Goal: Task Accomplishment & Management: Manage account settings

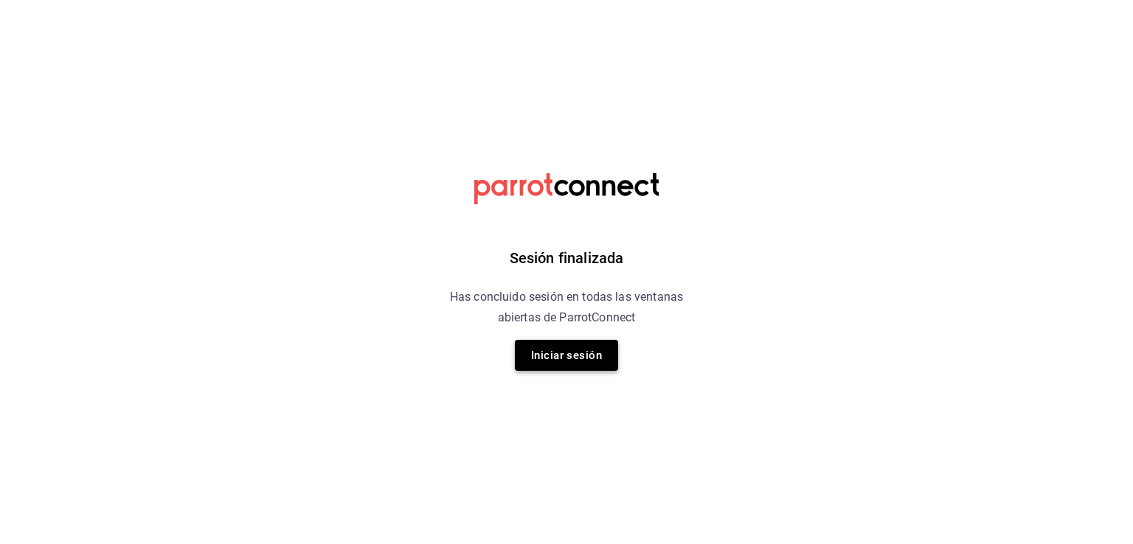
click at [578, 363] on button "Iniciar sesión" at bounding box center [566, 355] width 103 height 31
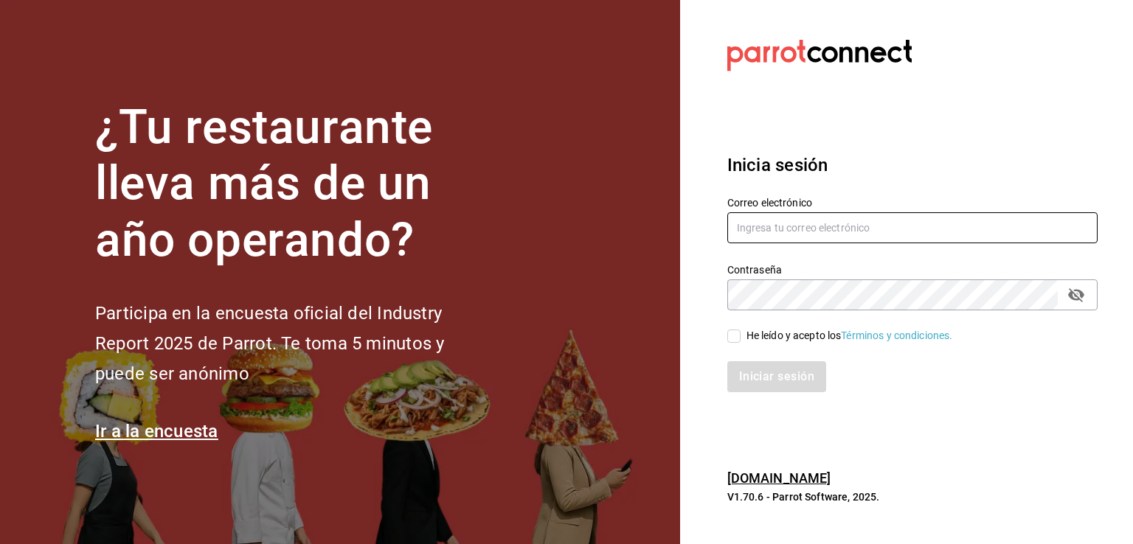
click at [781, 224] on input "text" at bounding box center [912, 227] width 370 height 31
type input "[EMAIL_ADDRESS][DOMAIN_NAME]"
click at [735, 334] on input "He leído y acepto los Términos y condiciones." at bounding box center [733, 336] width 13 height 13
checkbox input "true"
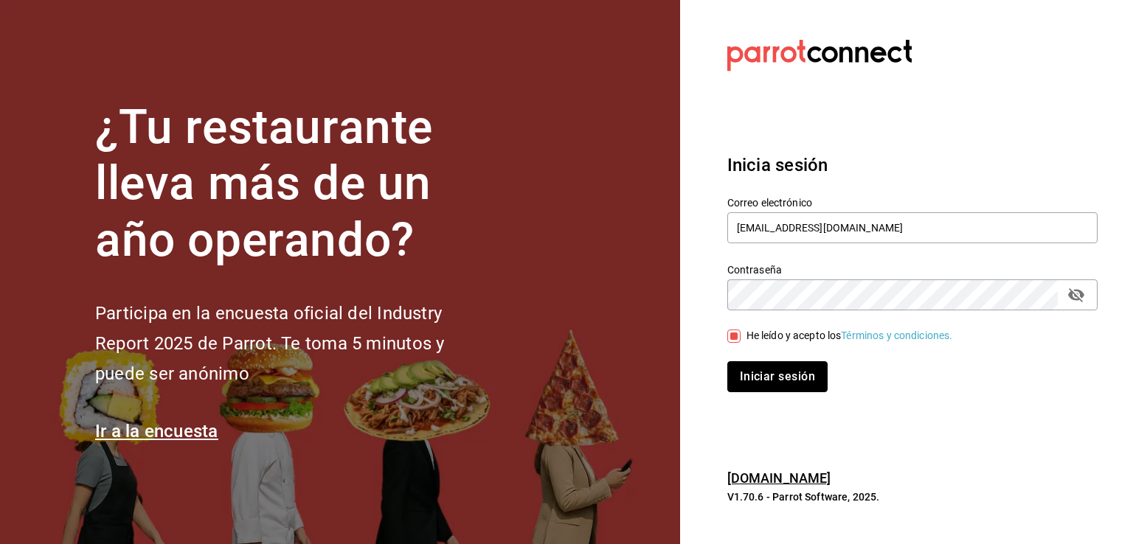
drag, startPoint x: 755, startPoint y: 387, endPoint x: 833, endPoint y: 392, distance: 78.3
click at [756, 387] on button "Iniciar sesión" at bounding box center [777, 376] width 100 height 31
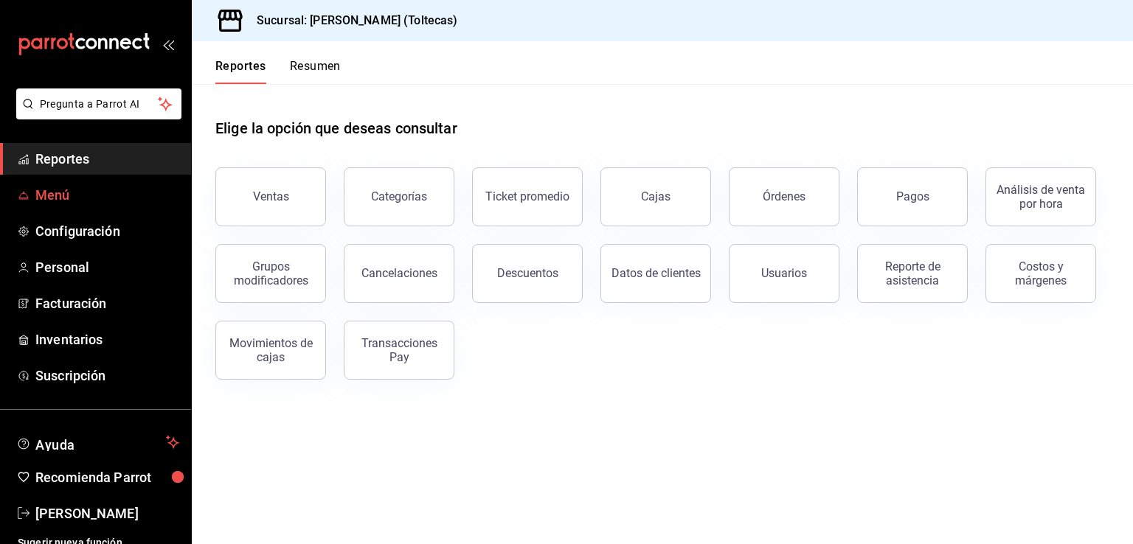
click at [35, 199] on span "Menú" at bounding box center [107, 195] width 144 height 20
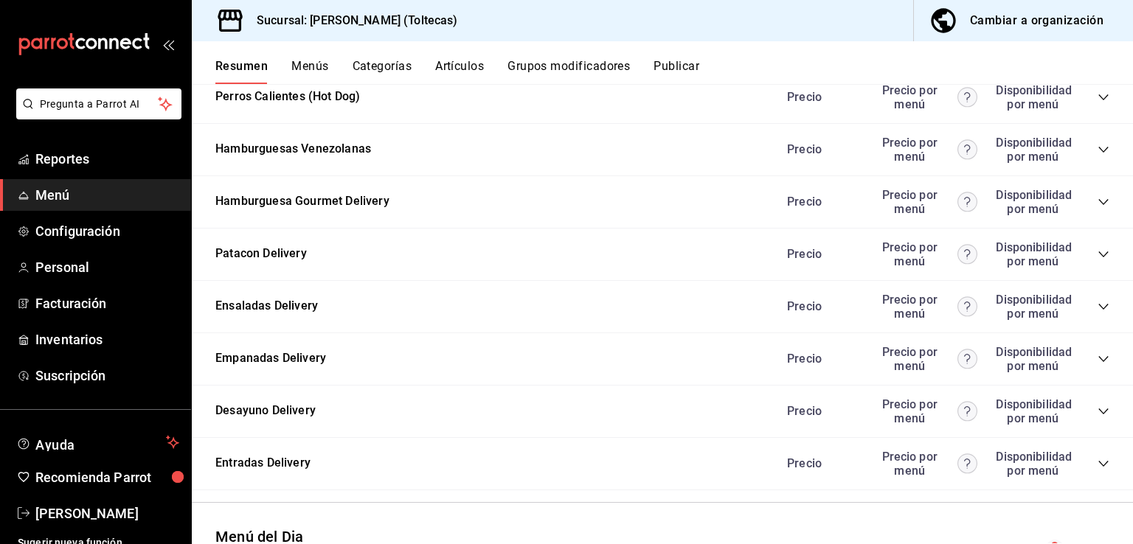
scroll to position [1664, 0]
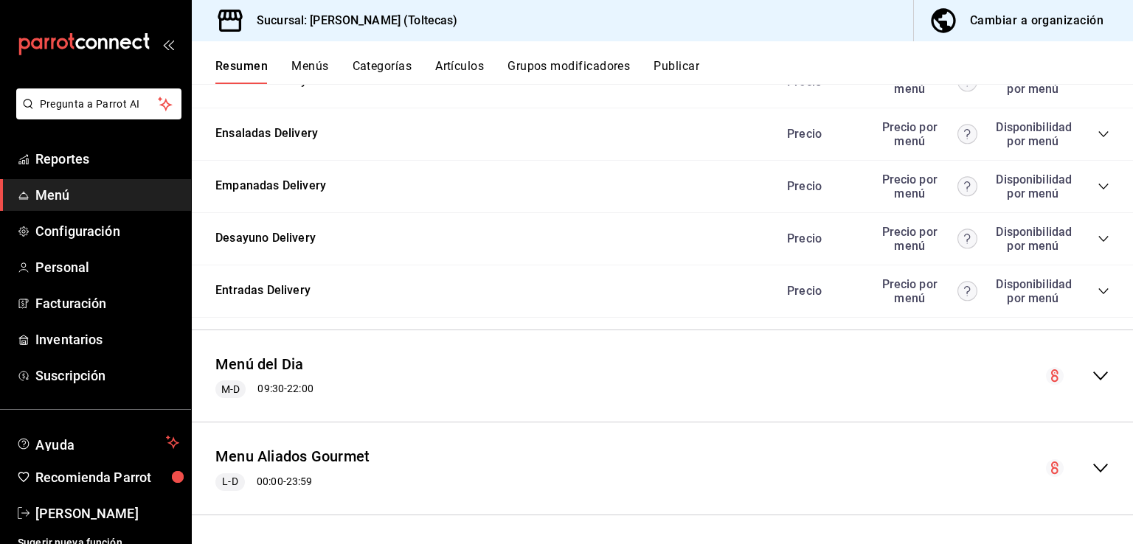
click at [1091, 459] on icon "collapse-menu-row" at bounding box center [1100, 468] width 18 height 18
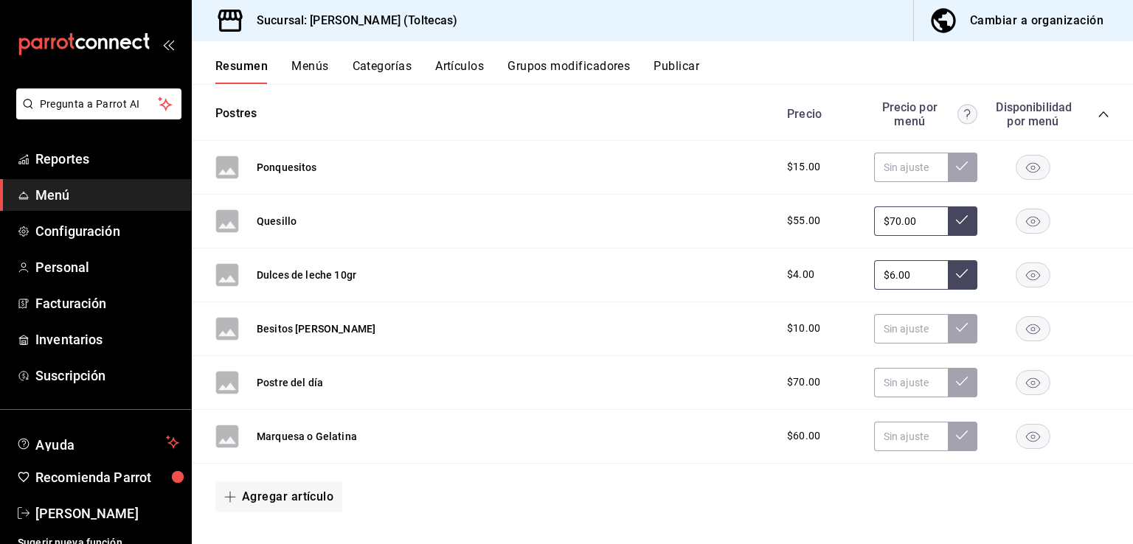
scroll to position [3321, 0]
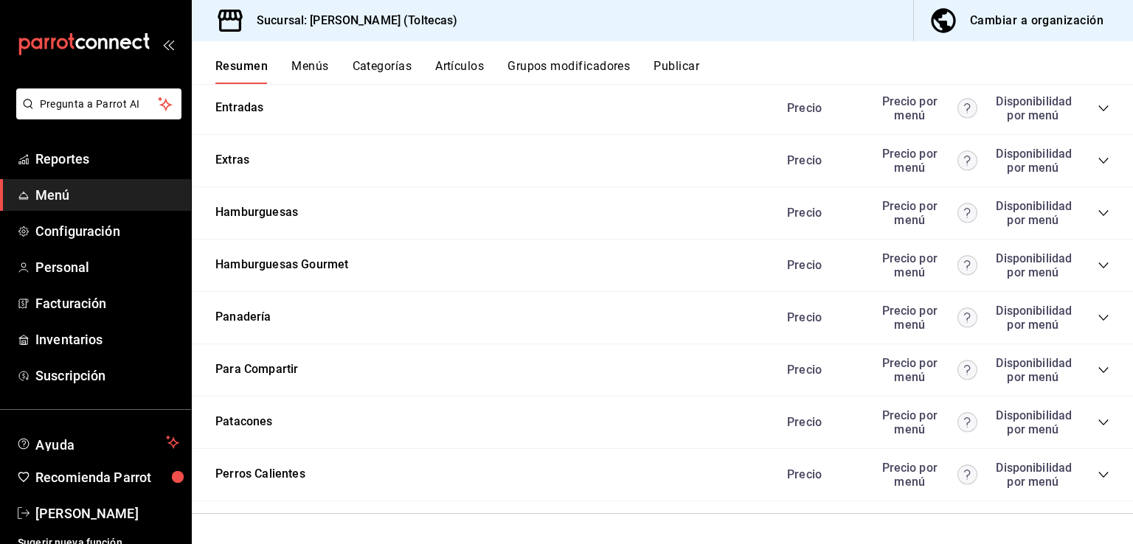
click at [1097, 364] on icon "collapse-category-row" at bounding box center [1103, 370] width 12 height 12
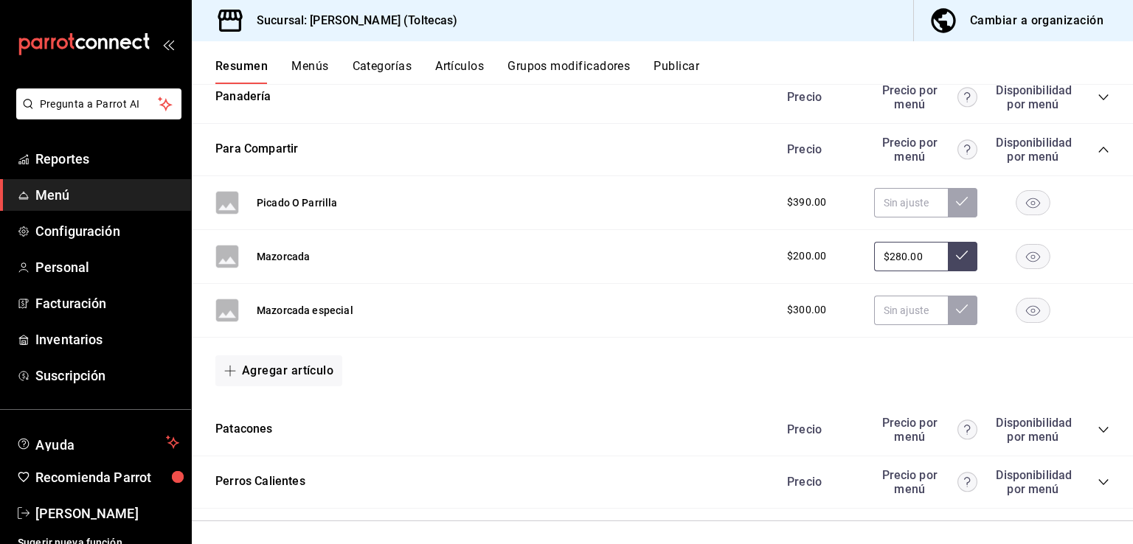
scroll to position [3549, 0]
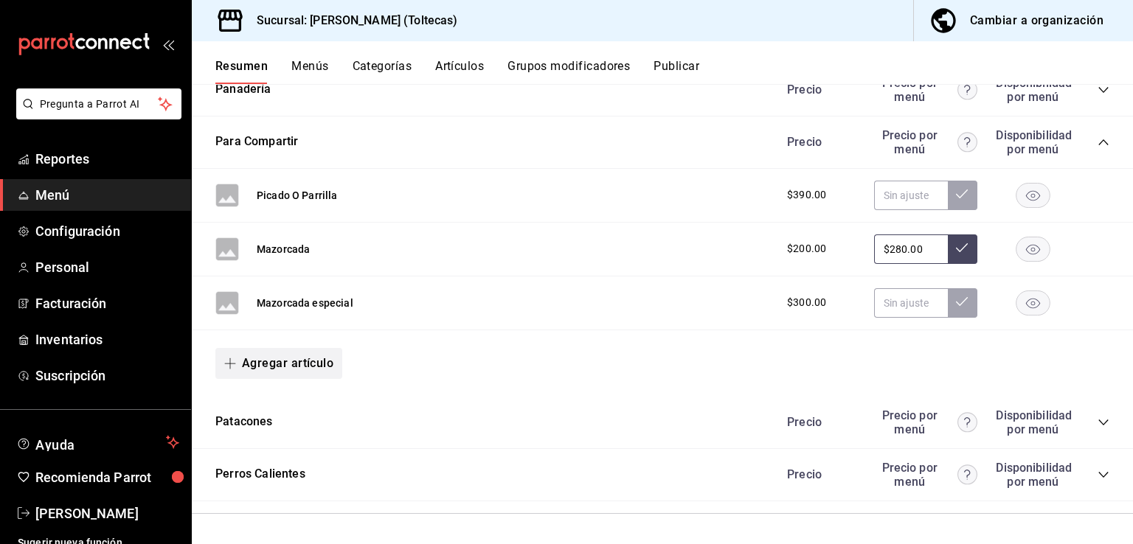
click at [277, 367] on button "Agregar artículo" at bounding box center [278, 363] width 127 height 31
click at [277, 439] on li "Artículo nuevo" at bounding box center [273, 438] width 116 height 36
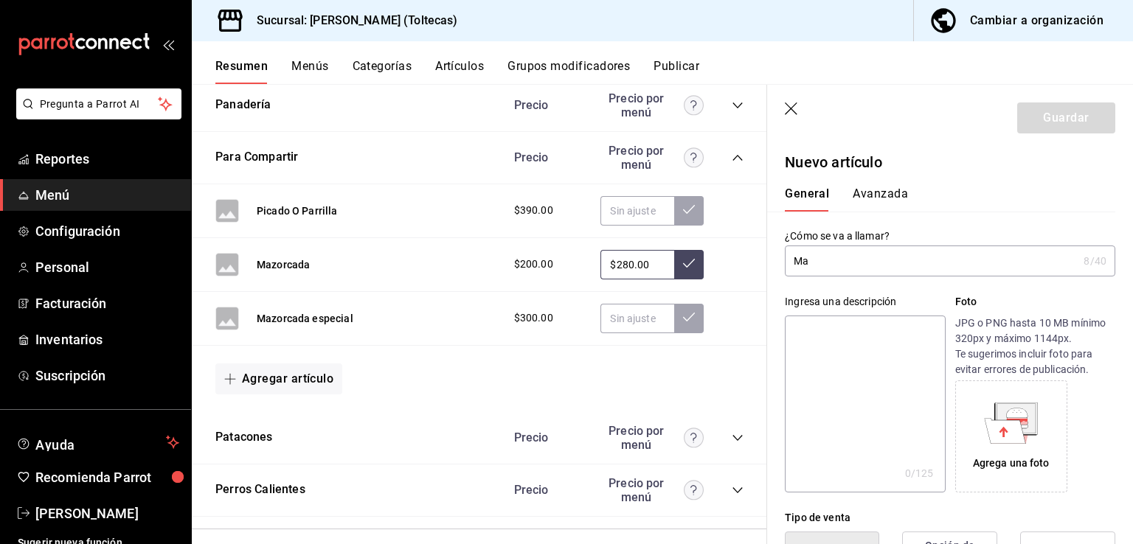
type input "M"
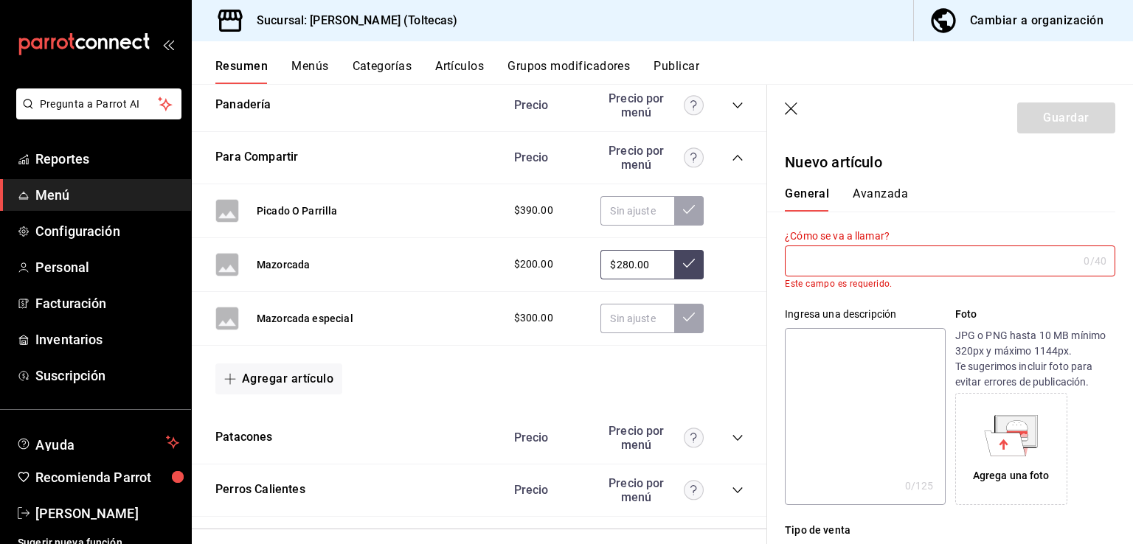
click at [792, 105] on icon "button" at bounding box center [792, 110] width 15 height 15
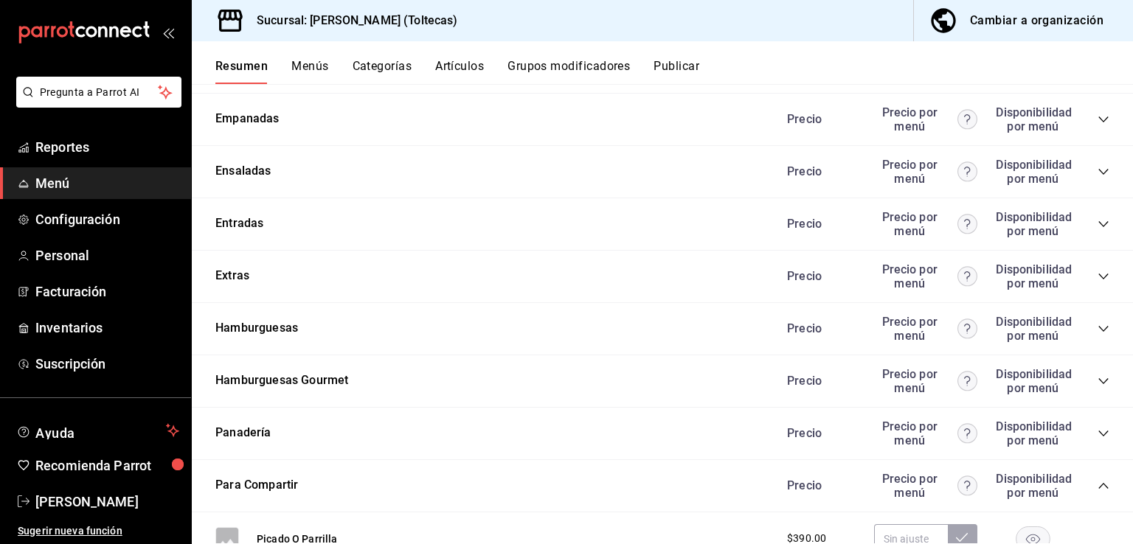
scroll to position [3180, 0]
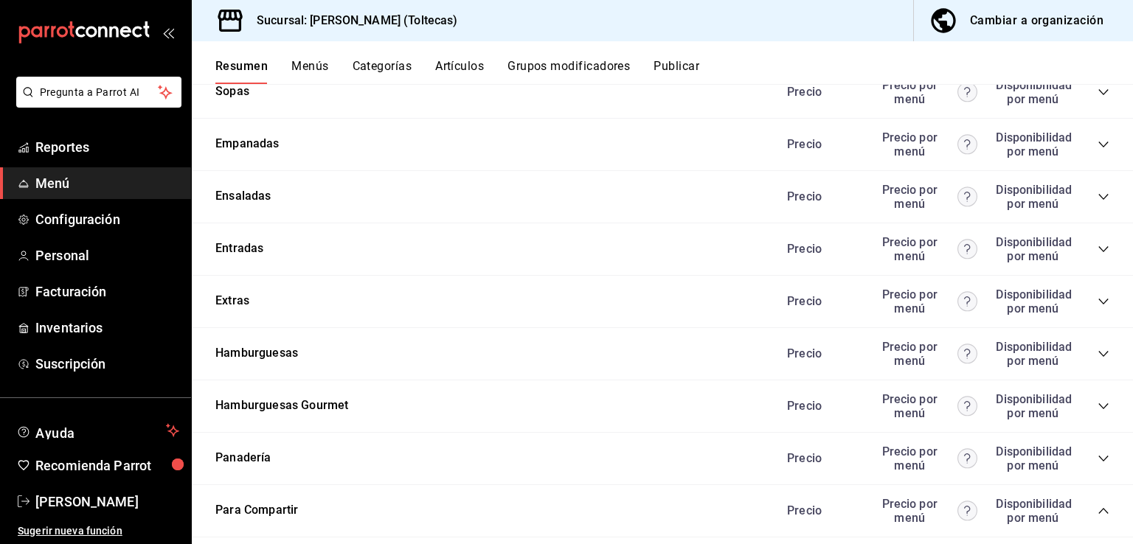
click at [1097, 246] on icon "collapse-category-row" at bounding box center [1103, 249] width 12 height 12
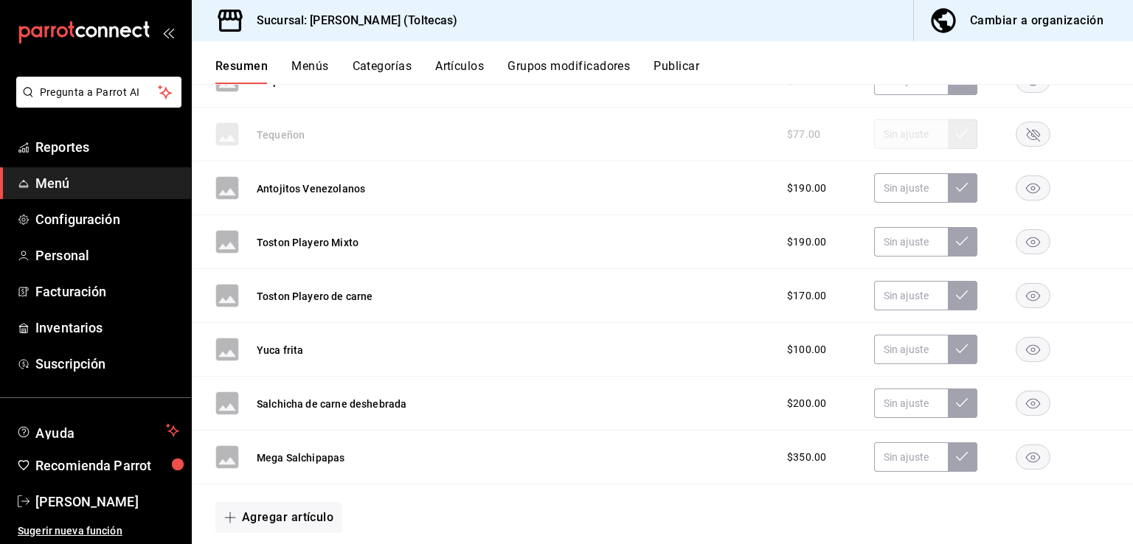
scroll to position [4065, 0]
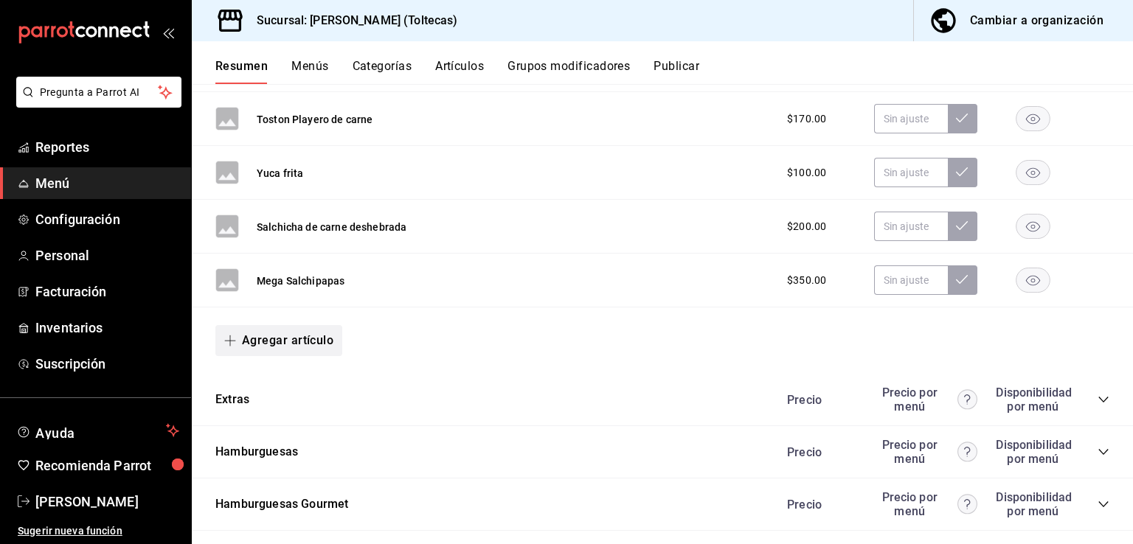
click at [244, 335] on button "Agregar artículo" at bounding box center [278, 340] width 127 height 31
drag, startPoint x: 263, startPoint y: 414, endPoint x: 445, endPoint y: 424, distance: 183.2
click at [263, 416] on li "Artículo nuevo" at bounding box center [273, 413] width 116 height 36
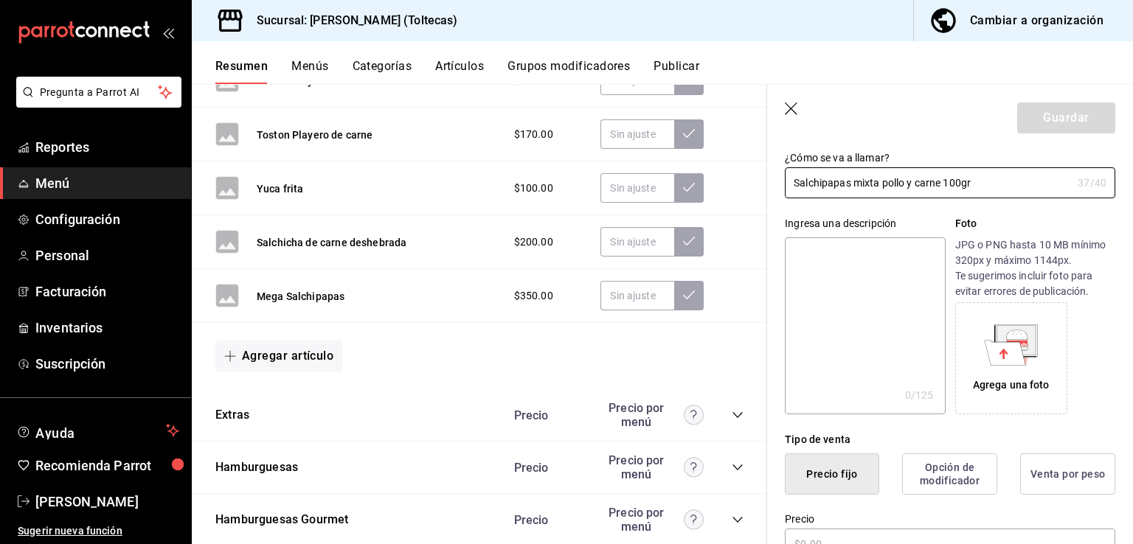
scroll to position [147, 0]
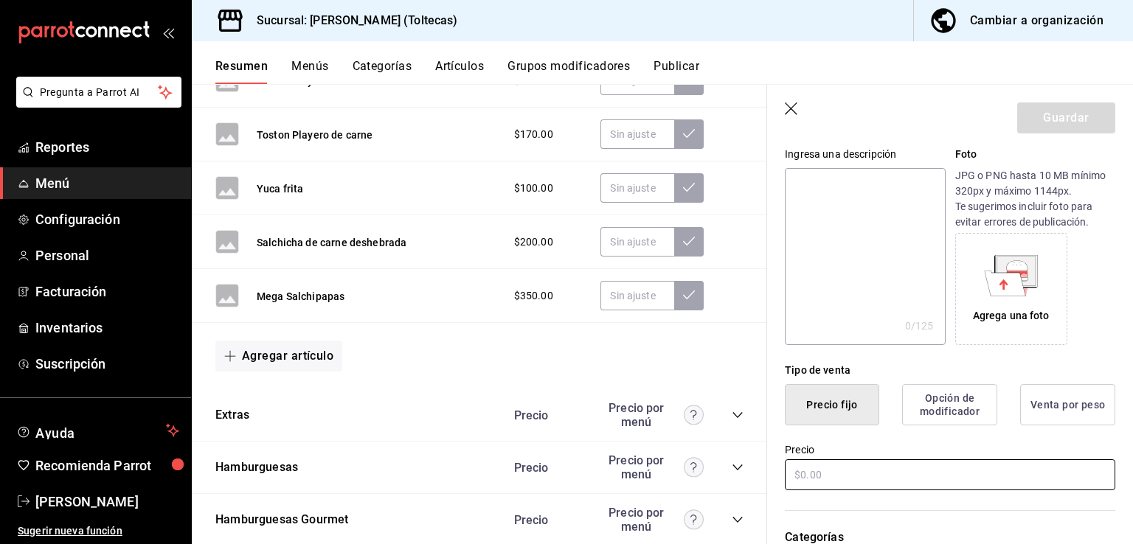
type input "Salchipapas mixta pollo y carne 100gr"
click at [844, 476] on input "text" at bounding box center [950, 474] width 330 height 31
type input "$220.00"
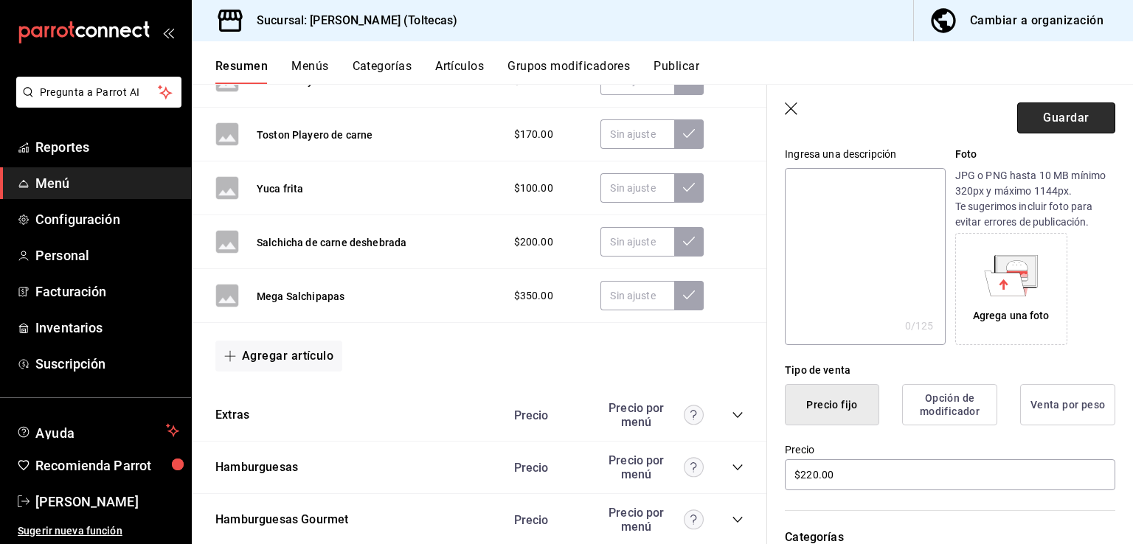
click at [1049, 115] on button "Guardar" at bounding box center [1066, 118] width 98 height 31
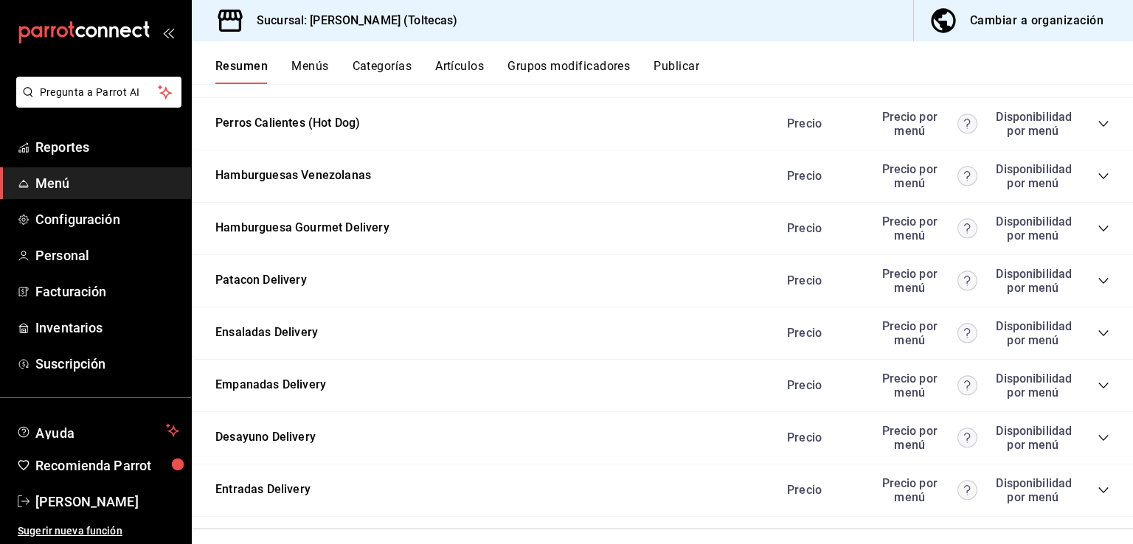
scroll to position [1664, 0]
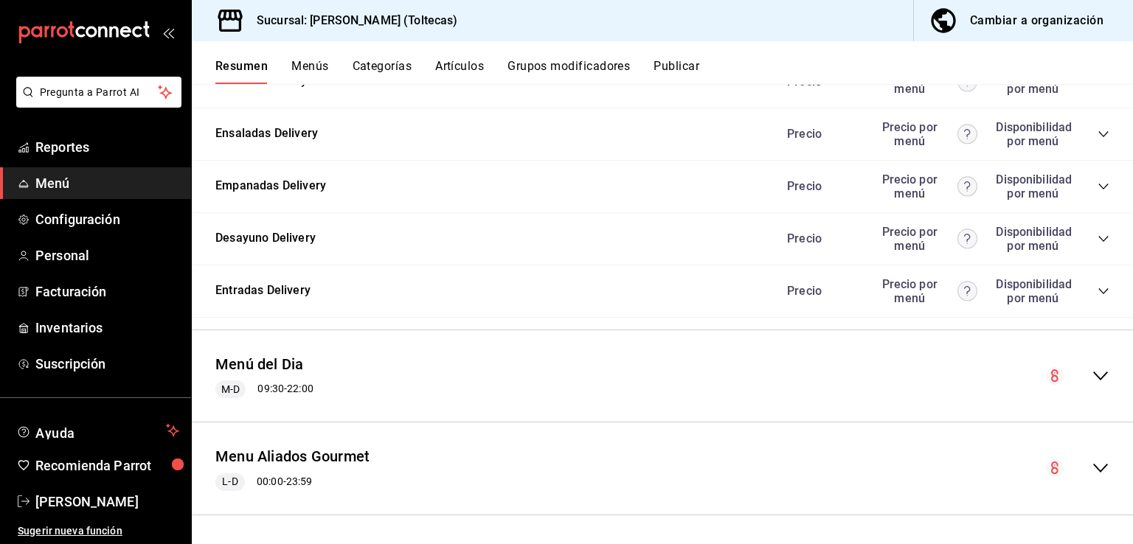
click at [1086, 476] on div "Menu Aliados Gourmet L-D 00:00 - 23:59" at bounding box center [662, 468] width 941 height 69
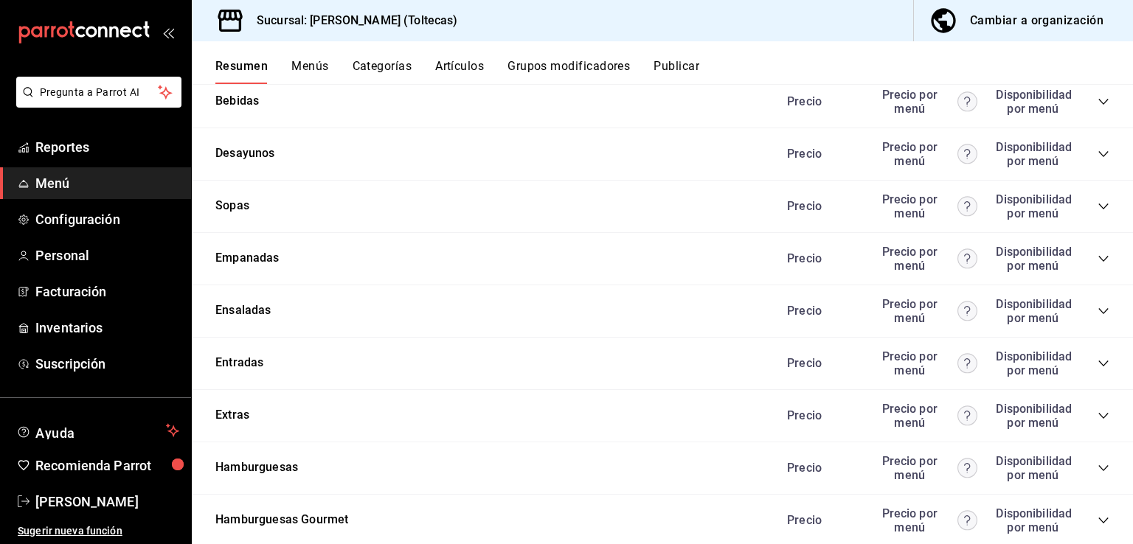
scroll to position [3139, 0]
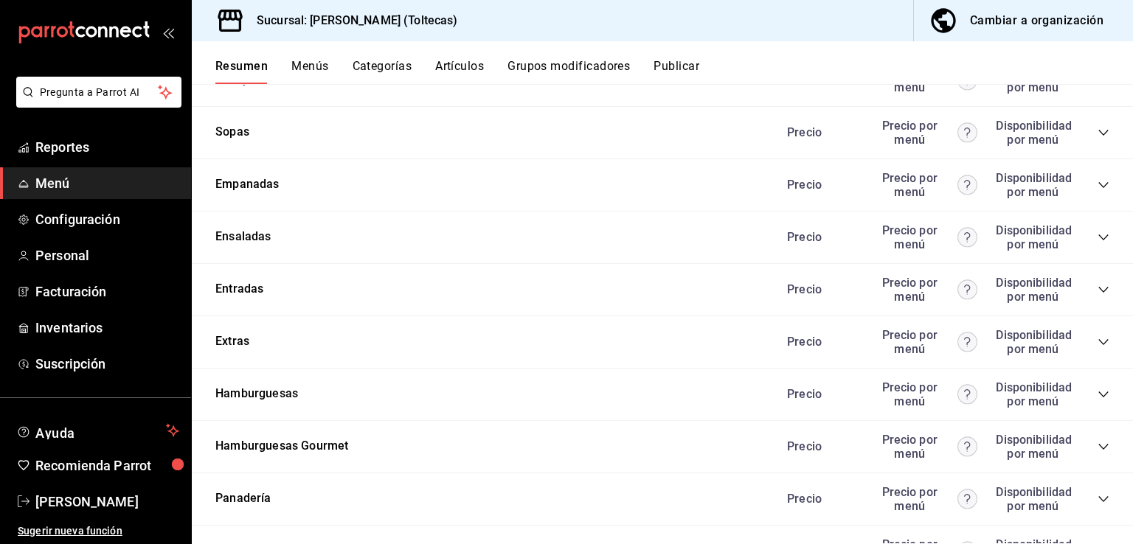
click at [1097, 291] on icon "collapse-category-row" at bounding box center [1103, 290] width 12 height 12
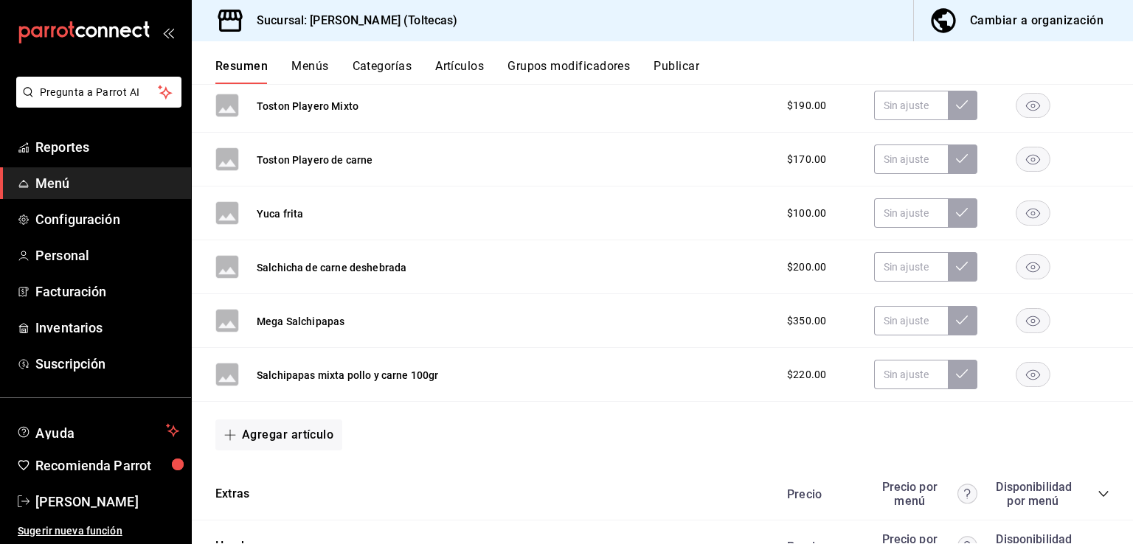
scroll to position [4172, 0]
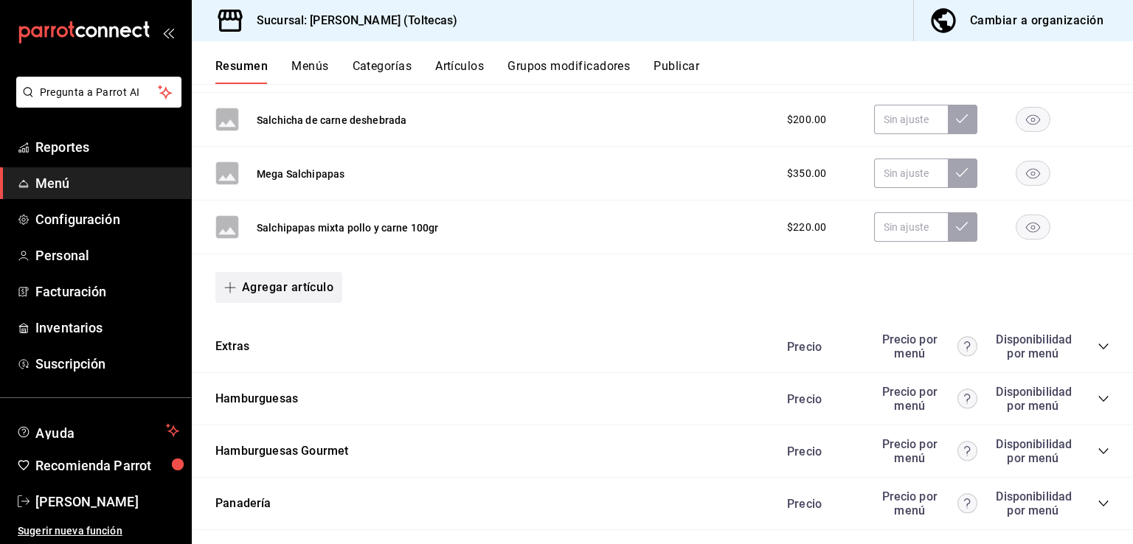
click at [287, 276] on button "Agregar artículo" at bounding box center [278, 287] width 127 height 31
click at [283, 367] on li "Artículo nuevo" at bounding box center [273, 360] width 116 height 36
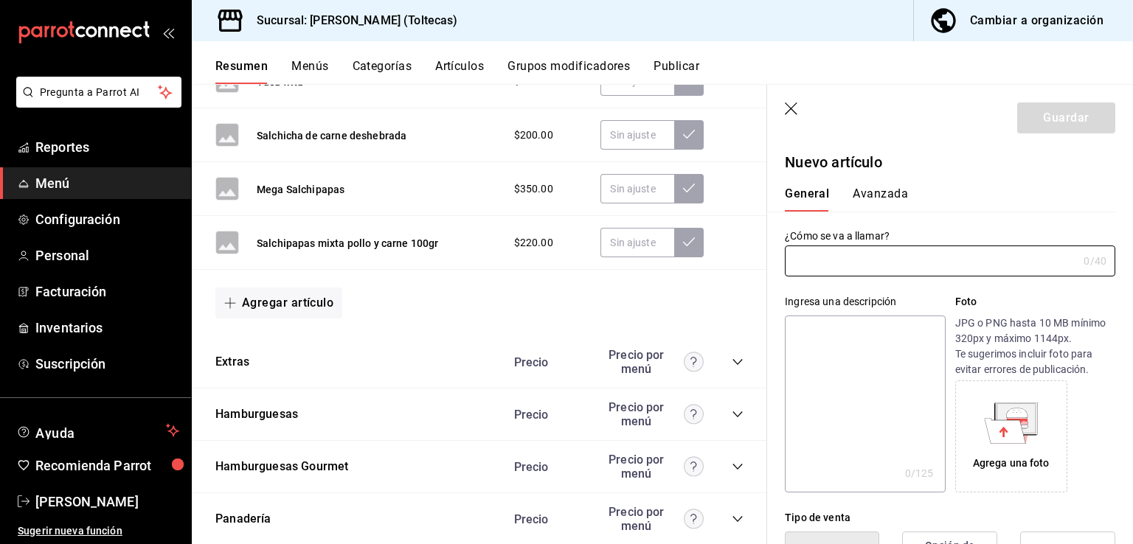
type input "AR-1758332548744"
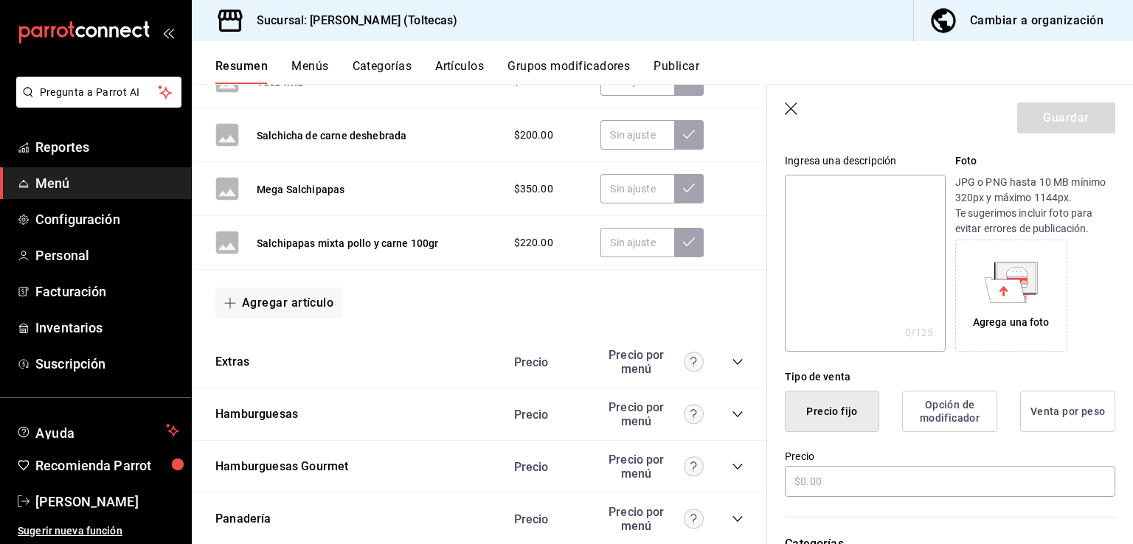
scroll to position [221, 0]
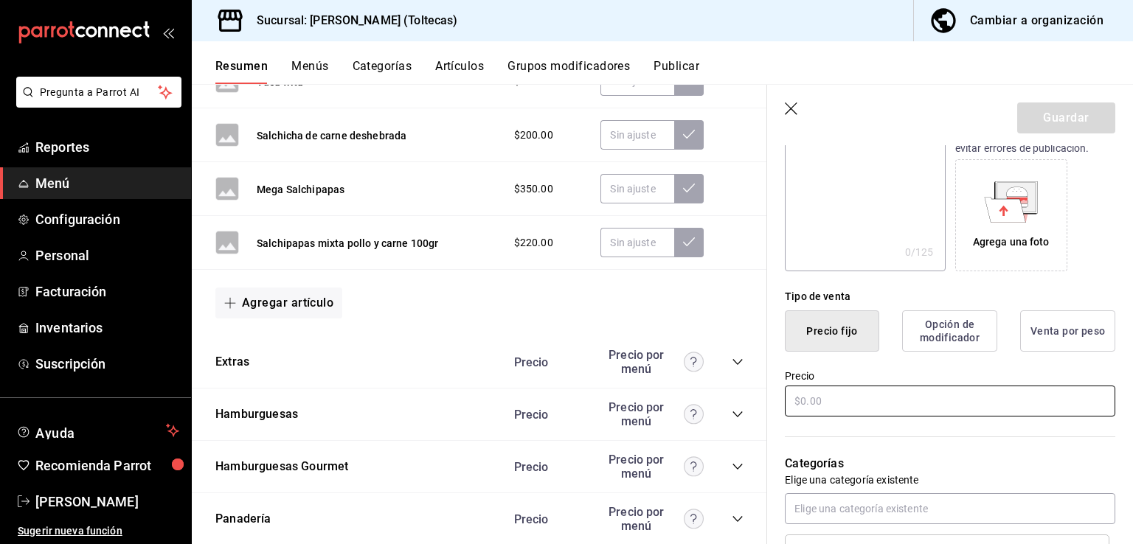
type input "Salchipapas de pollo 80gr"
click at [796, 410] on input "text" at bounding box center [950, 401] width 330 height 31
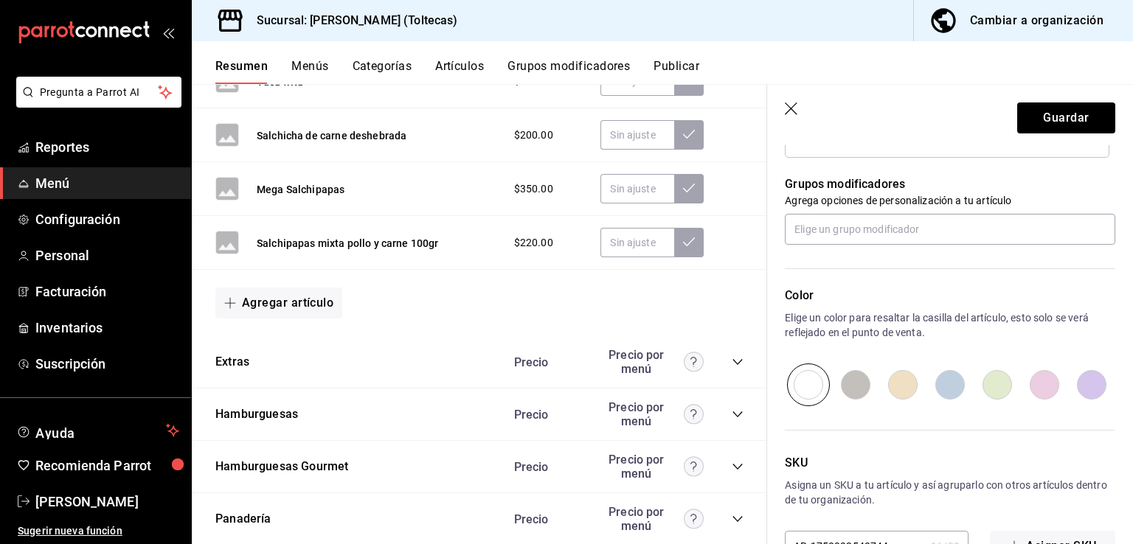
scroll to position [683, 0]
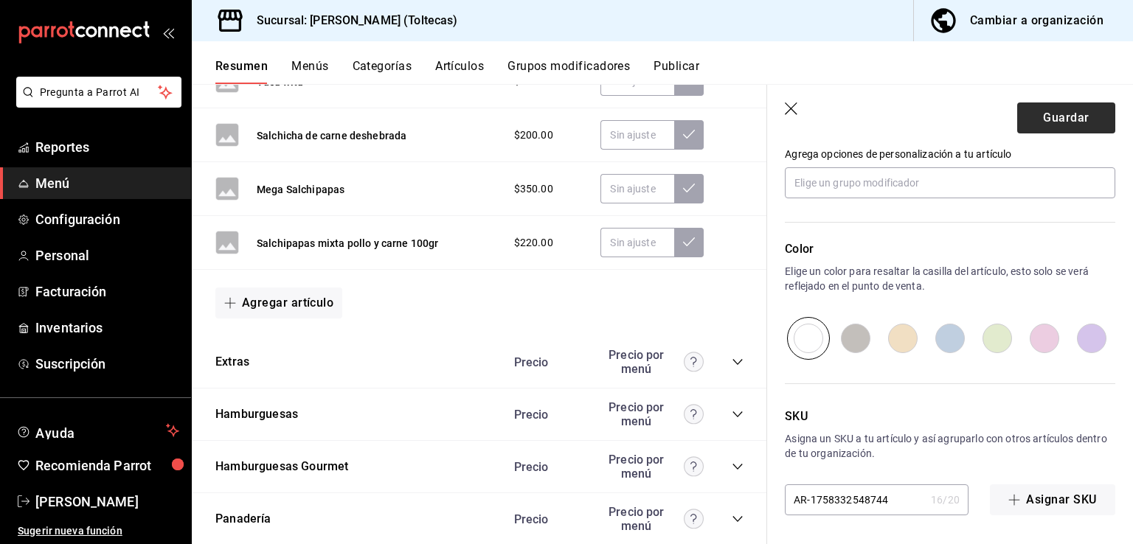
type input "$200.00"
click at [1066, 122] on button "Guardar" at bounding box center [1066, 118] width 98 height 31
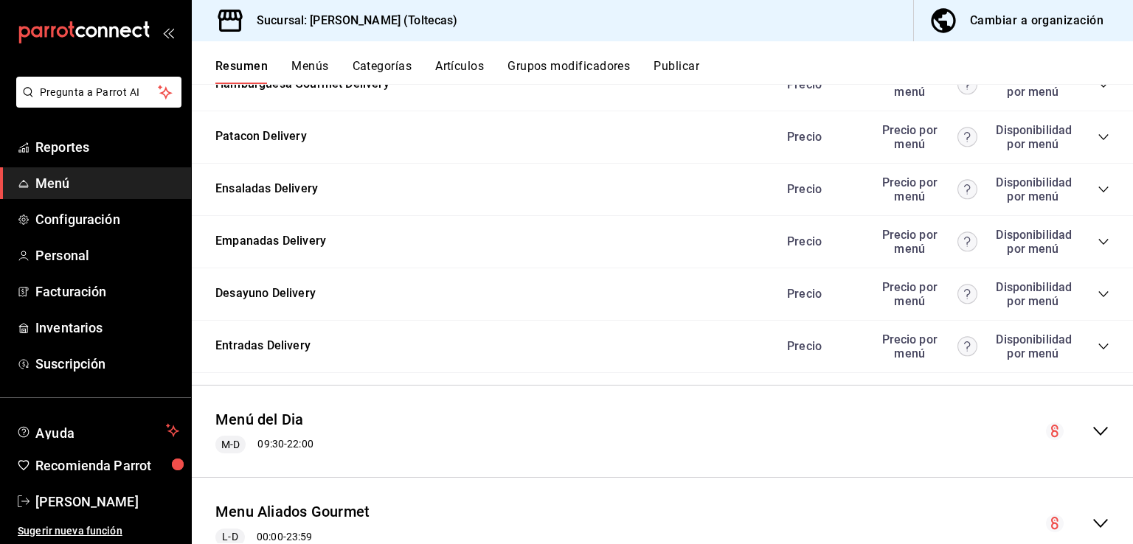
scroll to position [1664, 0]
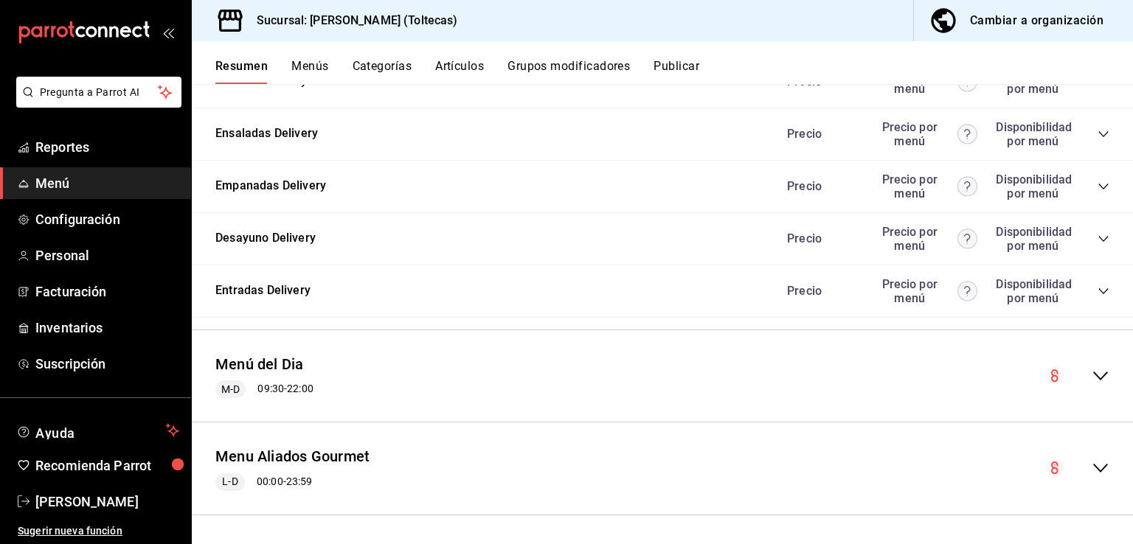
drag, startPoint x: 1088, startPoint y: 464, endPoint x: 1077, endPoint y: 464, distance: 11.1
click at [1091, 464] on icon "collapse-menu-row" at bounding box center [1100, 468] width 18 height 18
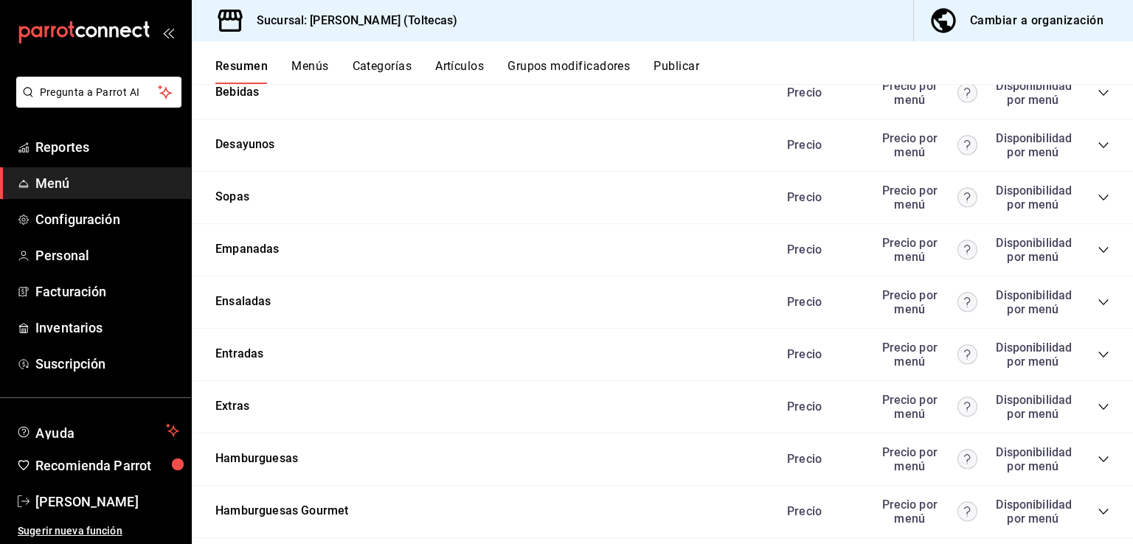
scroll to position [3173, 0]
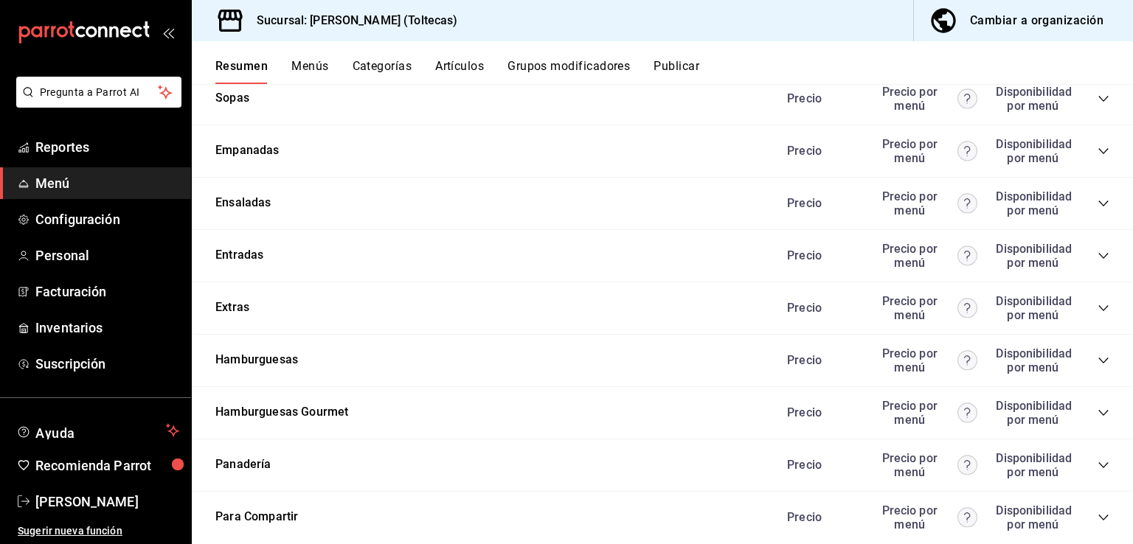
click at [1097, 256] on icon "collapse-category-row" at bounding box center [1103, 256] width 12 height 12
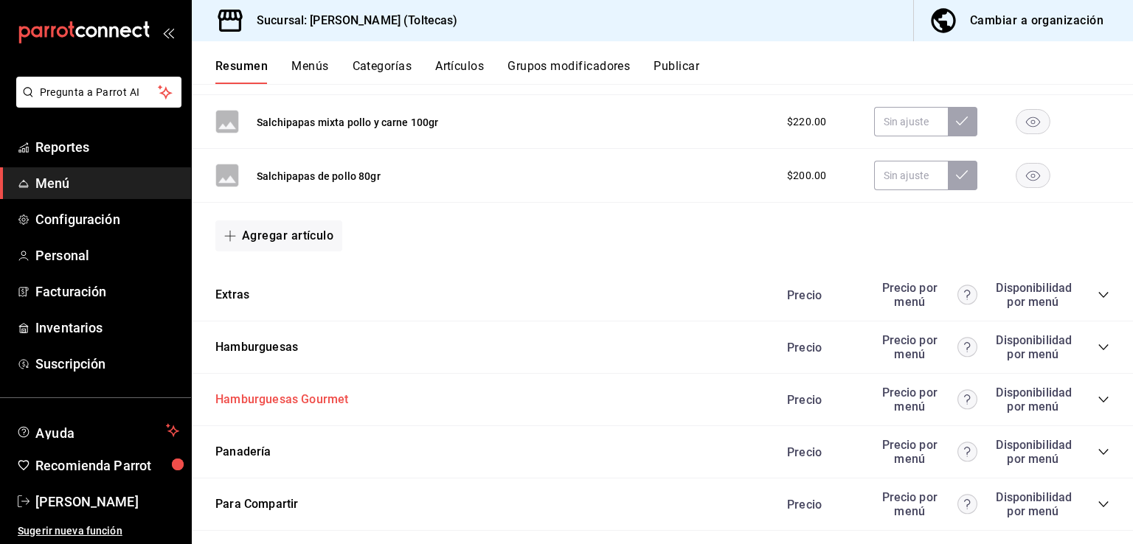
scroll to position [4280, 0]
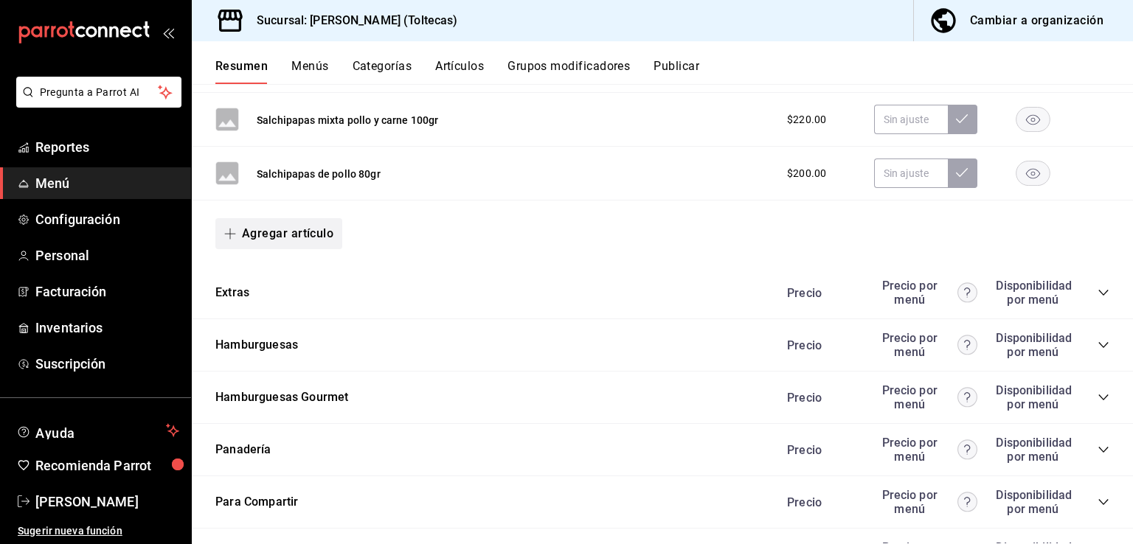
click at [294, 226] on button "Agregar artículo" at bounding box center [278, 233] width 127 height 31
drag, startPoint x: 251, startPoint y: 302, endPoint x: 928, endPoint y: 155, distance: 692.7
click at [254, 303] on li "Artículo nuevo" at bounding box center [273, 306] width 116 height 36
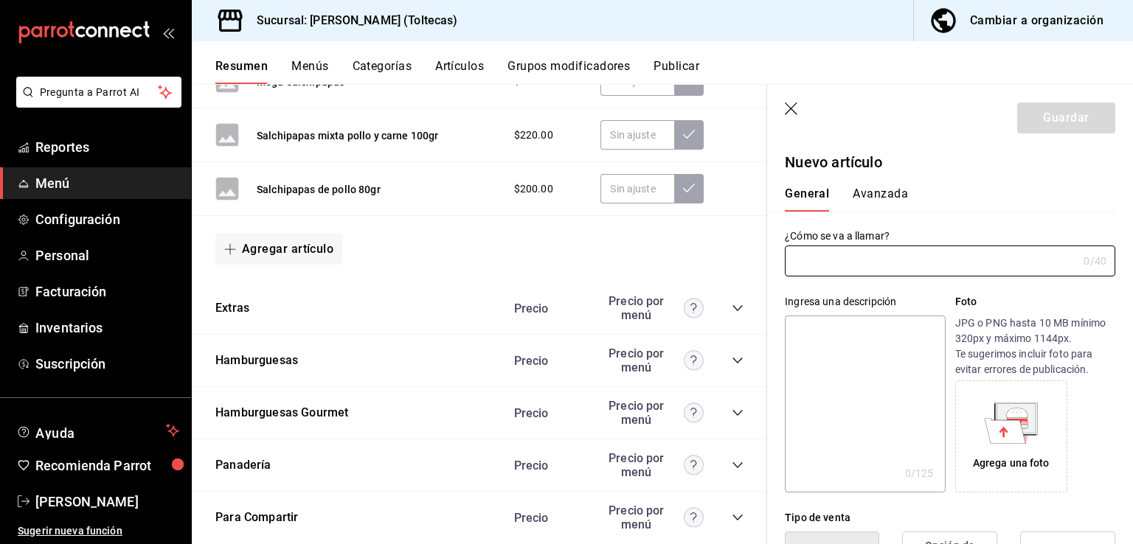
type input "AR-1758332614758"
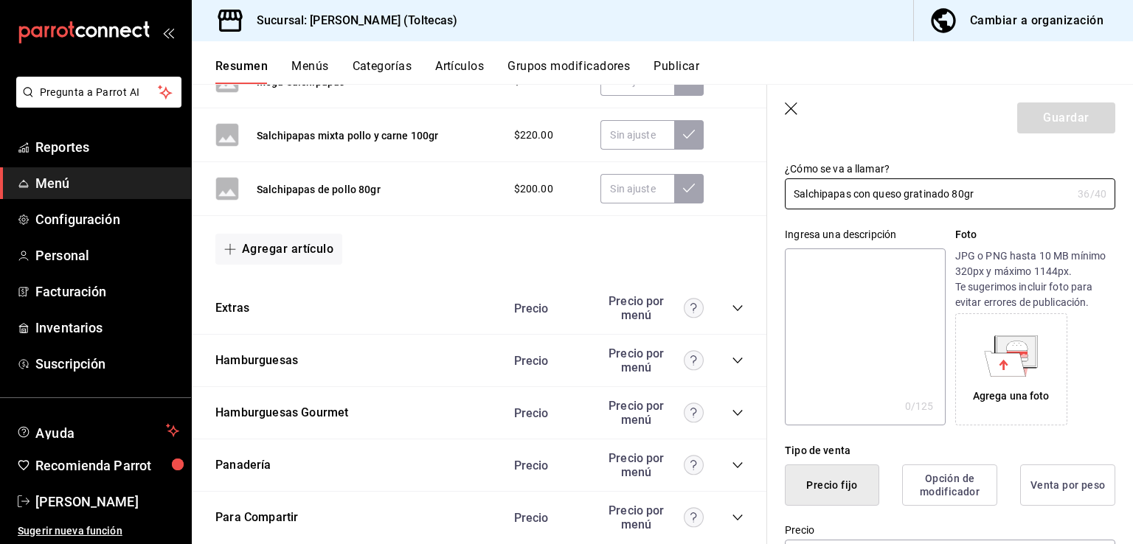
scroll to position [147, 0]
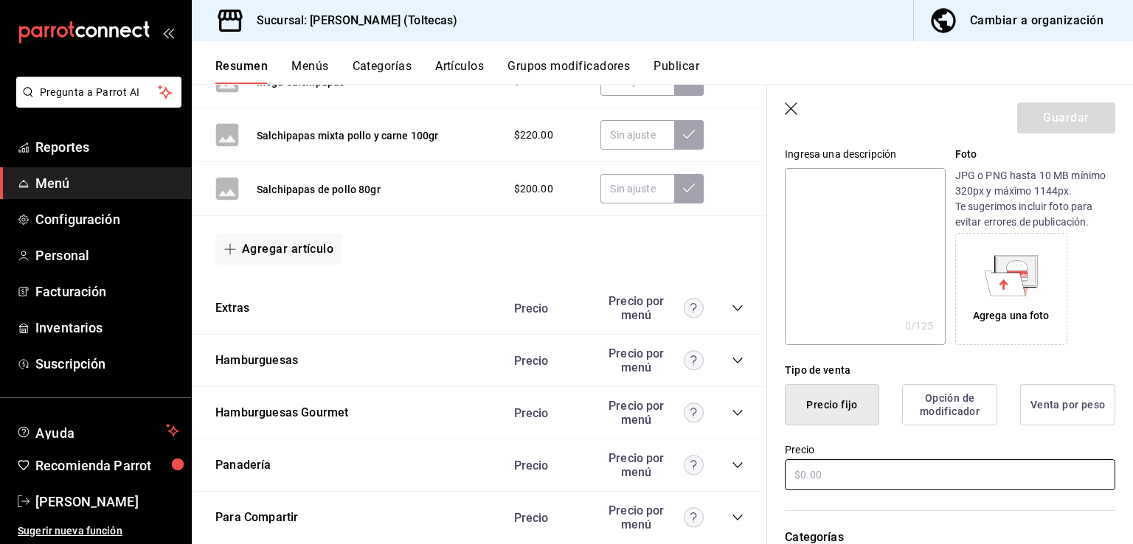
type input "Salchipapas con queso gratinado 80gr"
drag, startPoint x: 818, startPoint y: 462, endPoint x: 811, endPoint y: 458, distance: 7.6
click at [817, 462] on input "text" at bounding box center [950, 474] width 330 height 31
type input "$180.00"
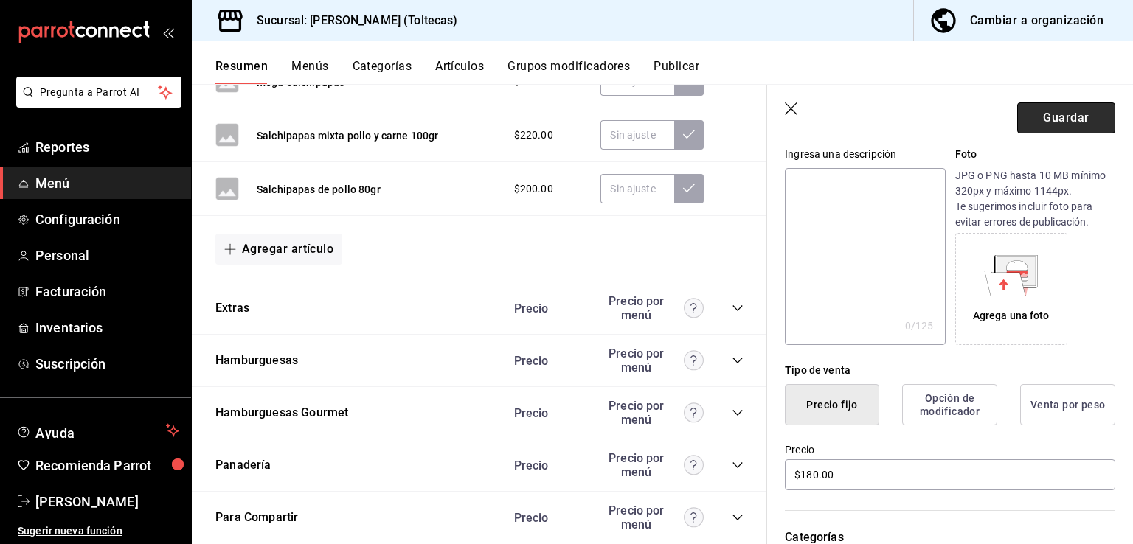
click at [1038, 117] on button "Guardar" at bounding box center [1066, 118] width 98 height 31
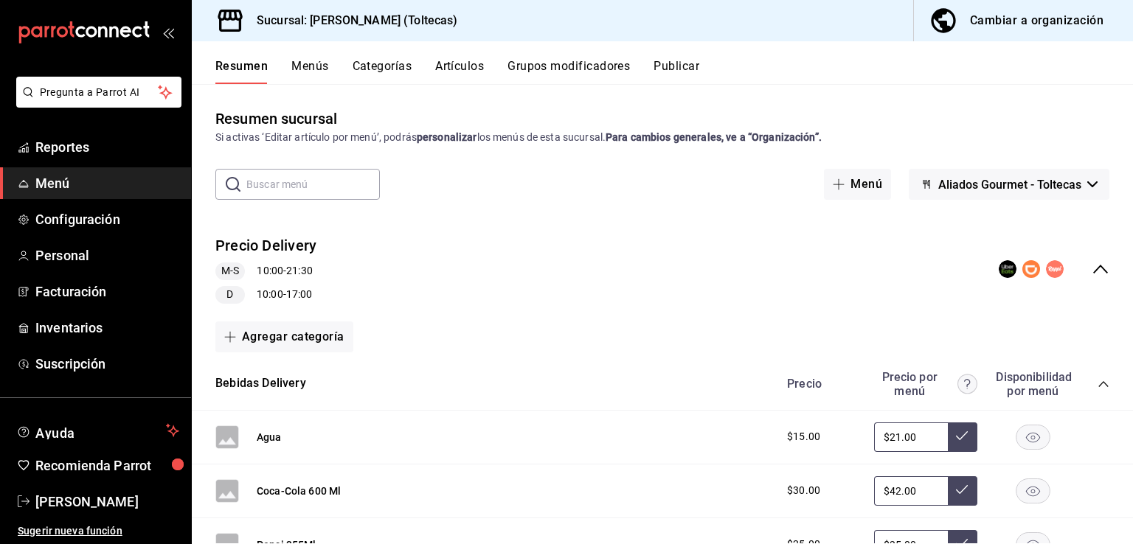
click at [676, 69] on button "Publicar" at bounding box center [676, 71] width 46 height 25
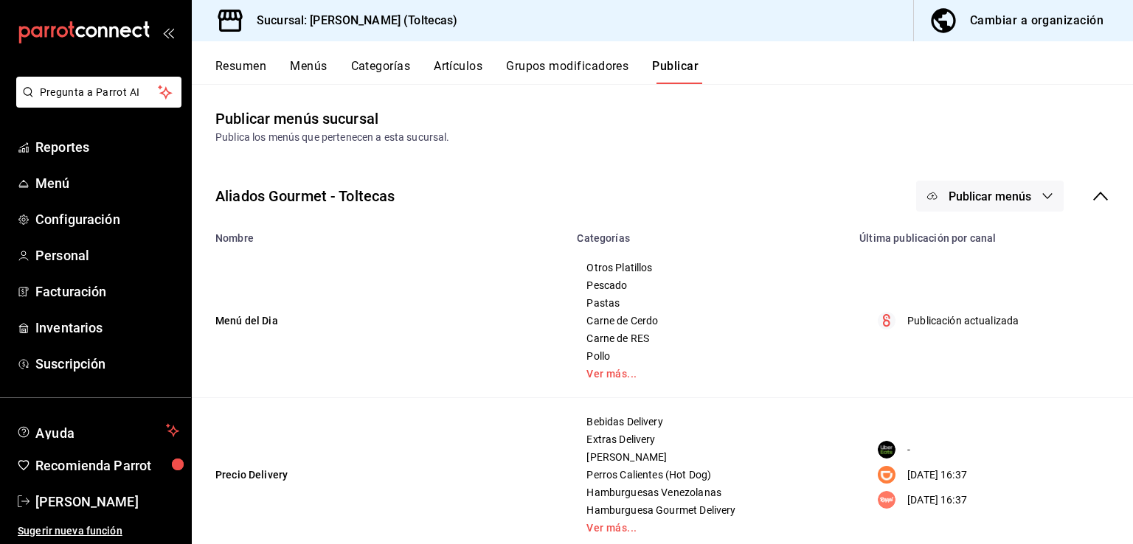
click at [1013, 195] on span "Publicar menús" at bounding box center [989, 197] width 83 height 14
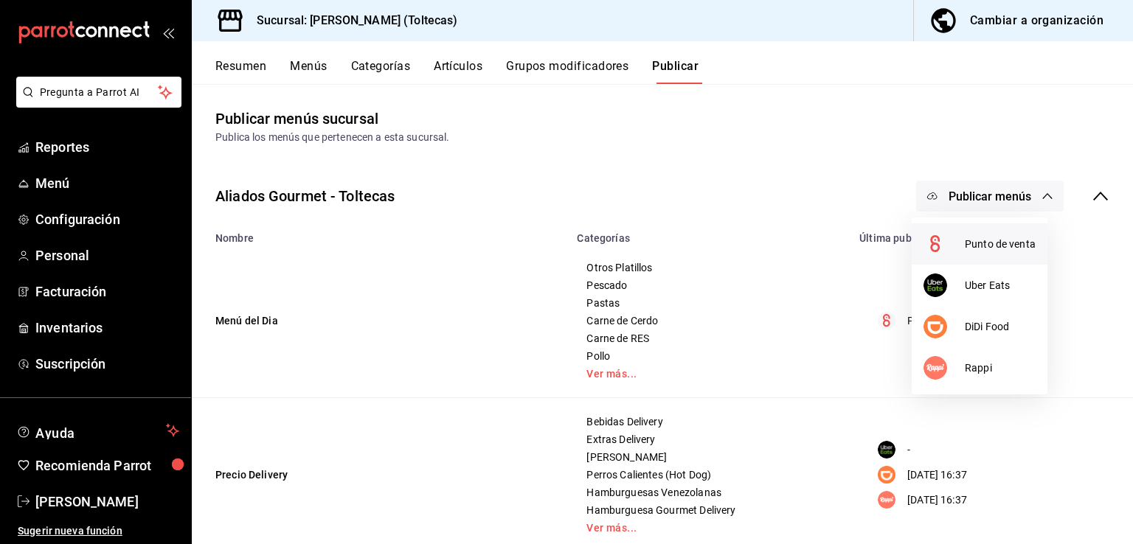
click at [979, 249] on span "Punto de venta" at bounding box center [1000, 244] width 71 height 15
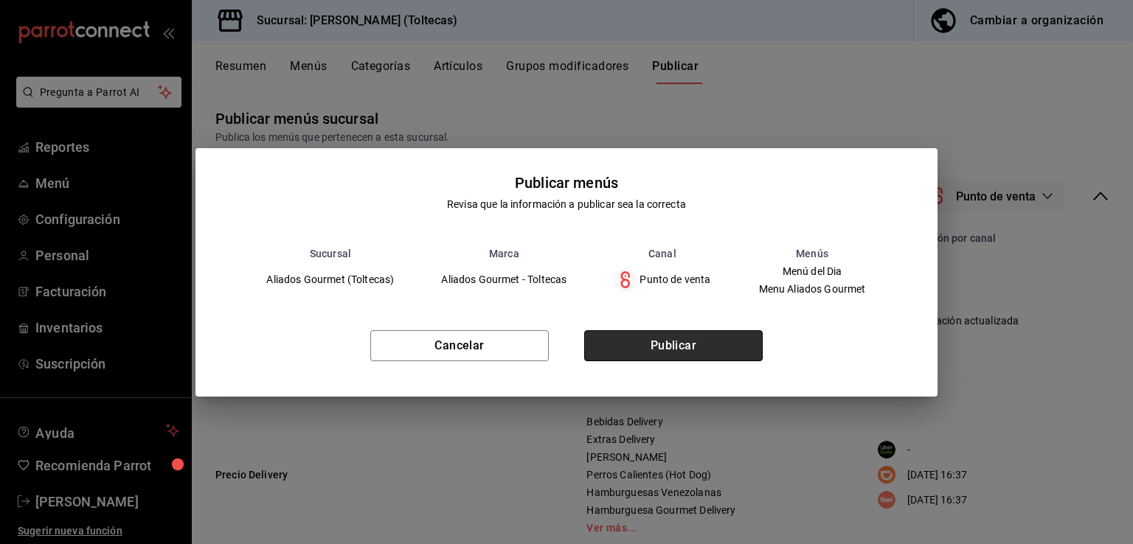
click at [694, 347] on button "Publicar" at bounding box center [673, 345] width 178 height 31
